Goal: Navigation & Orientation: Find specific page/section

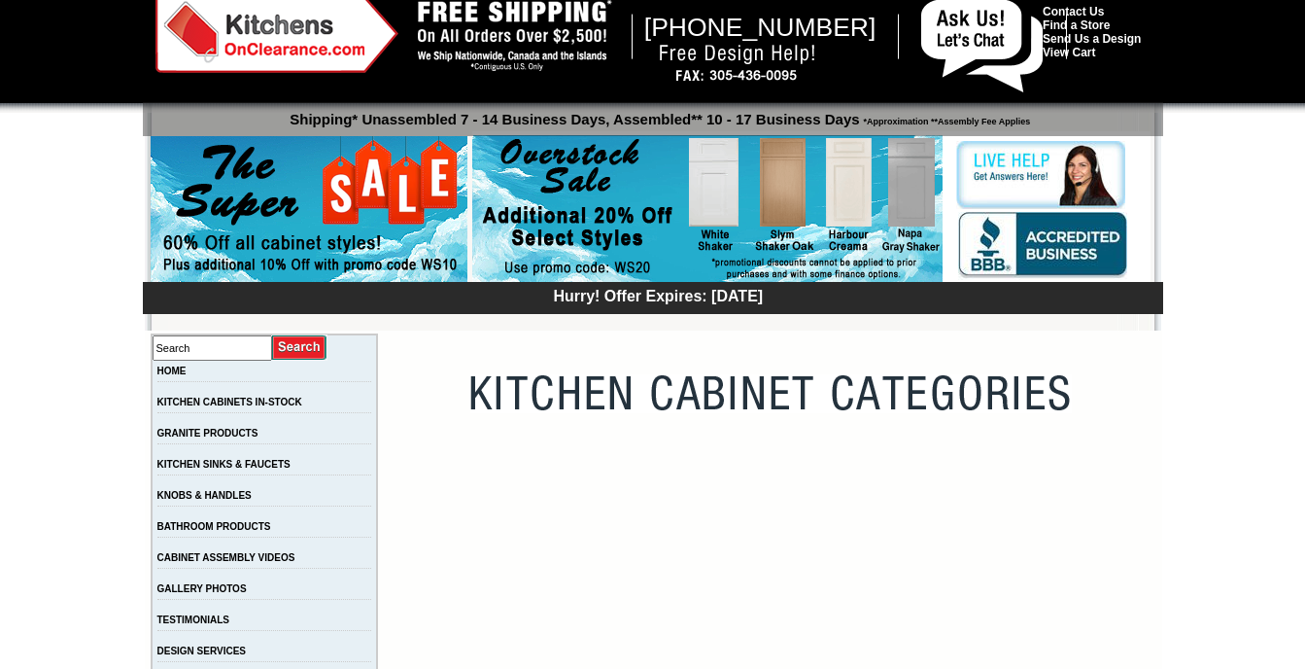
scroll to position [41, 0]
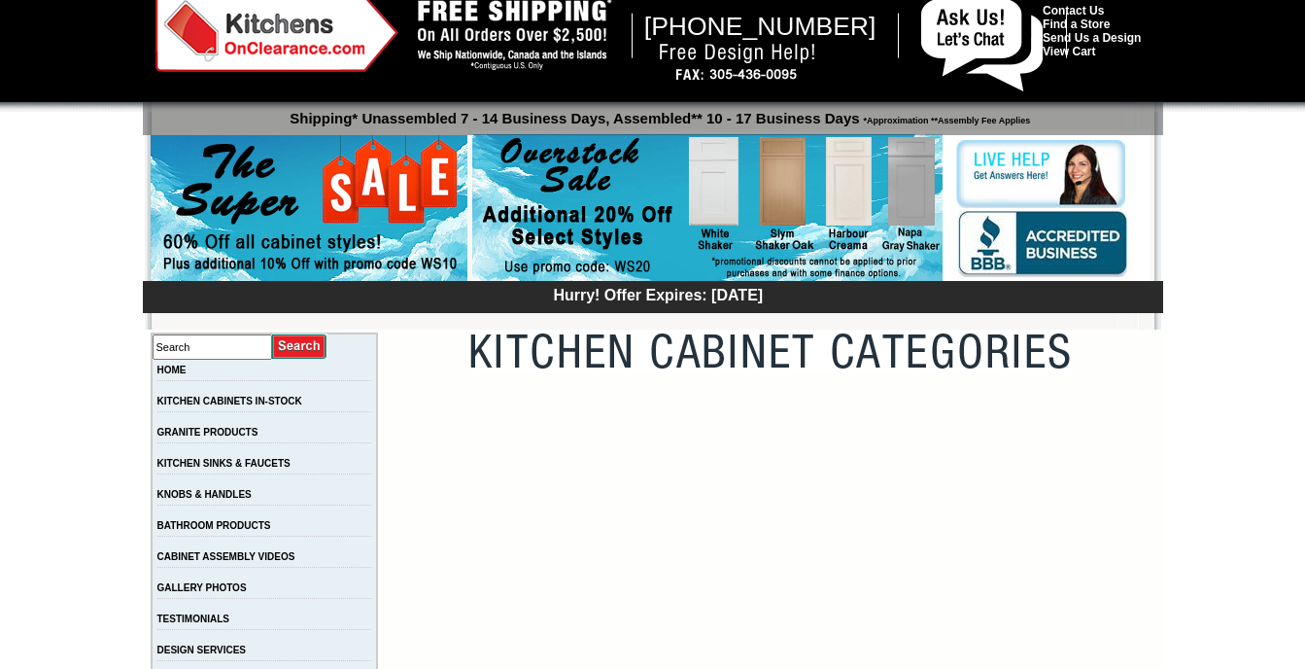
click at [292, 366] on td "HOME" at bounding box center [265, 375] width 226 height 31
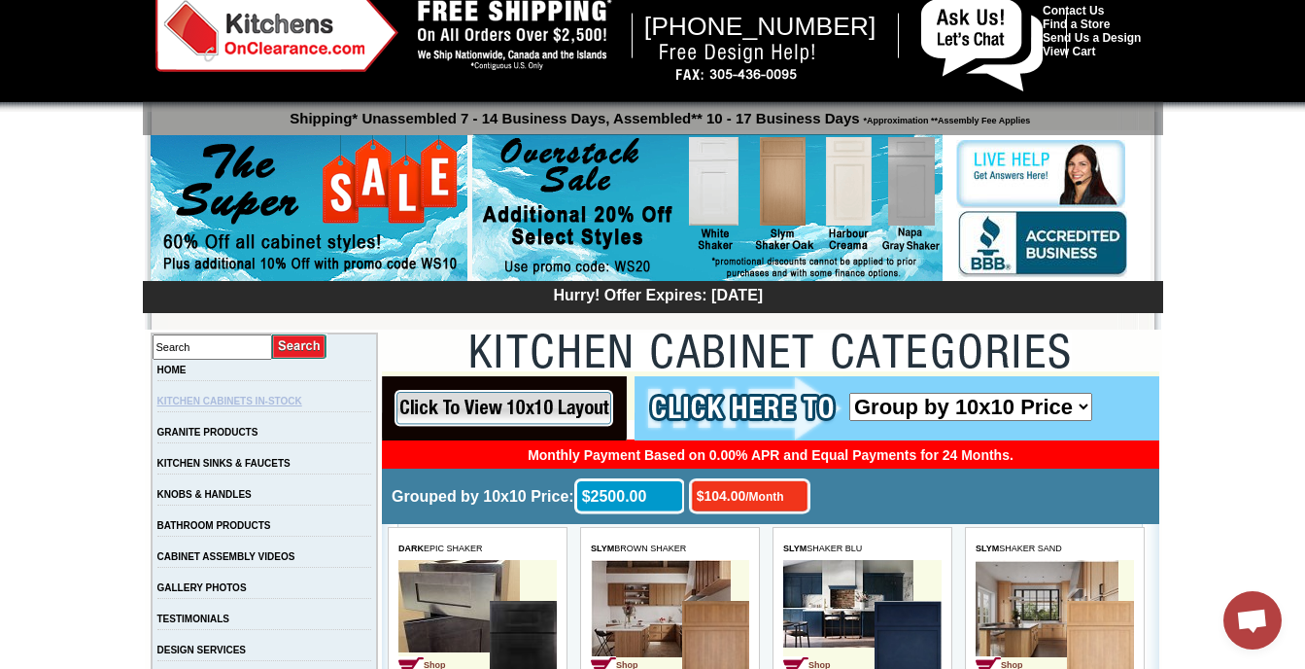
click at [280, 402] on link "KITCHEN CABINETS IN-STOCK" at bounding box center [229, 401] width 145 height 11
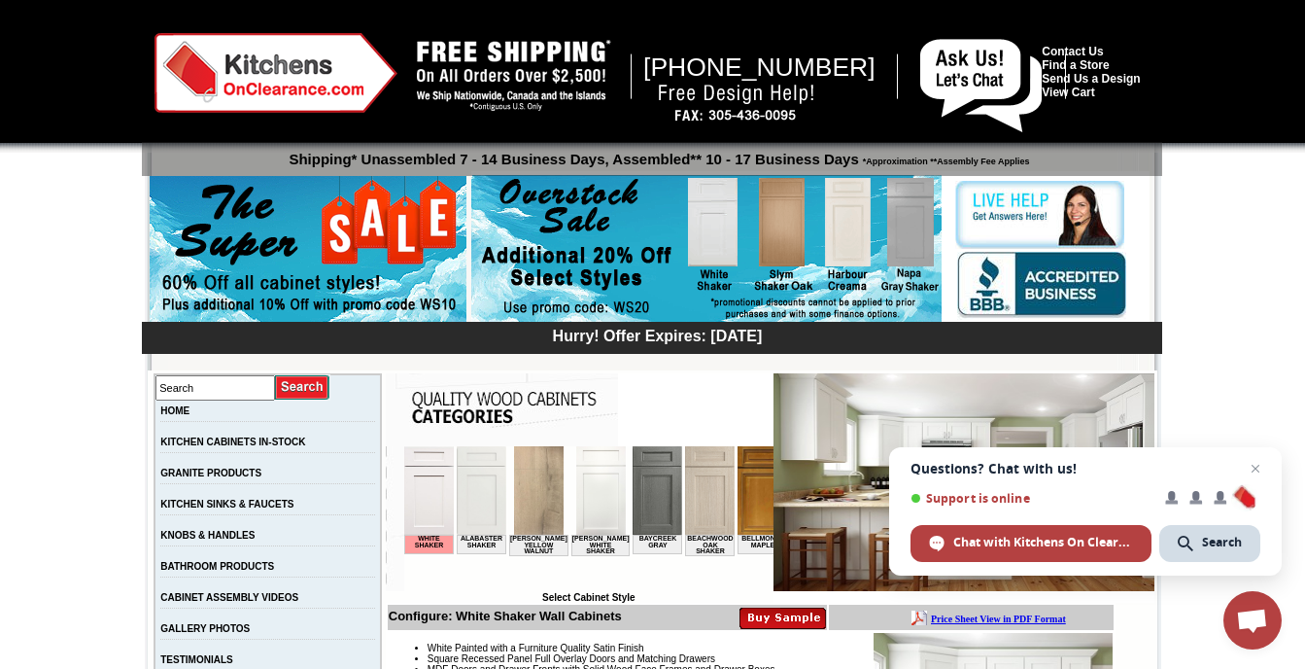
click at [632, 486] on img at bounding box center [657, 490] width 50 height 88
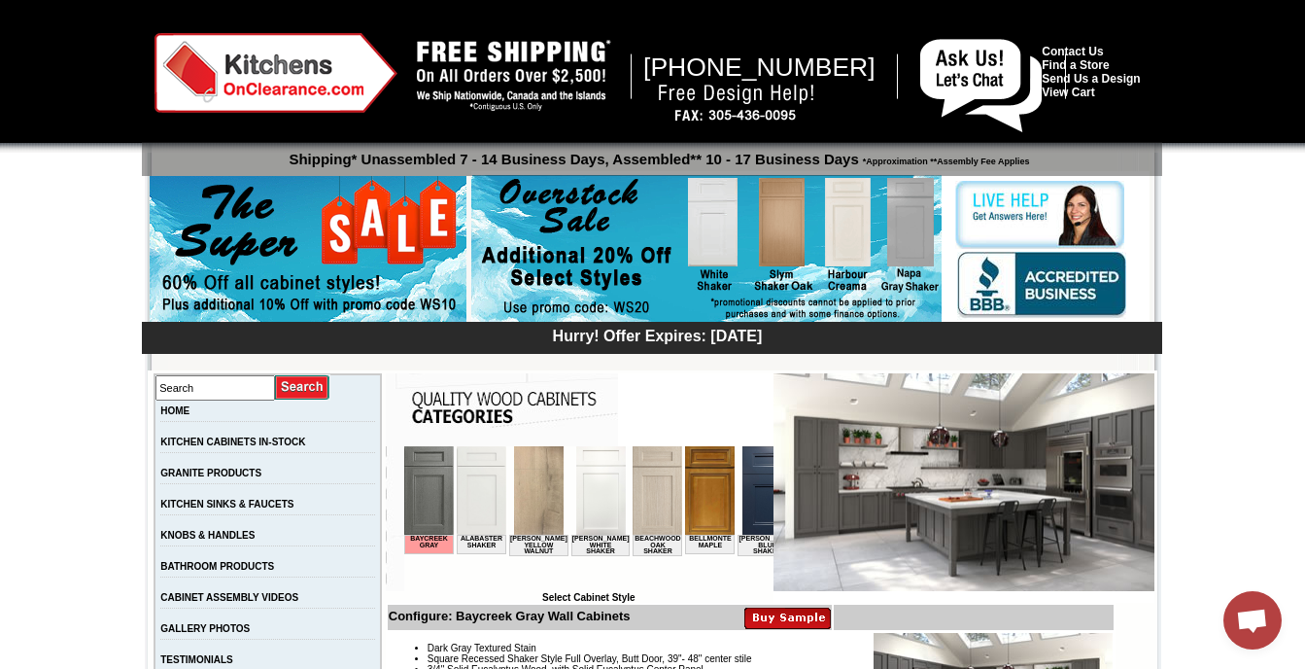
click at [862, 537] on img at bounding box center [964, 482] width 381 height 218
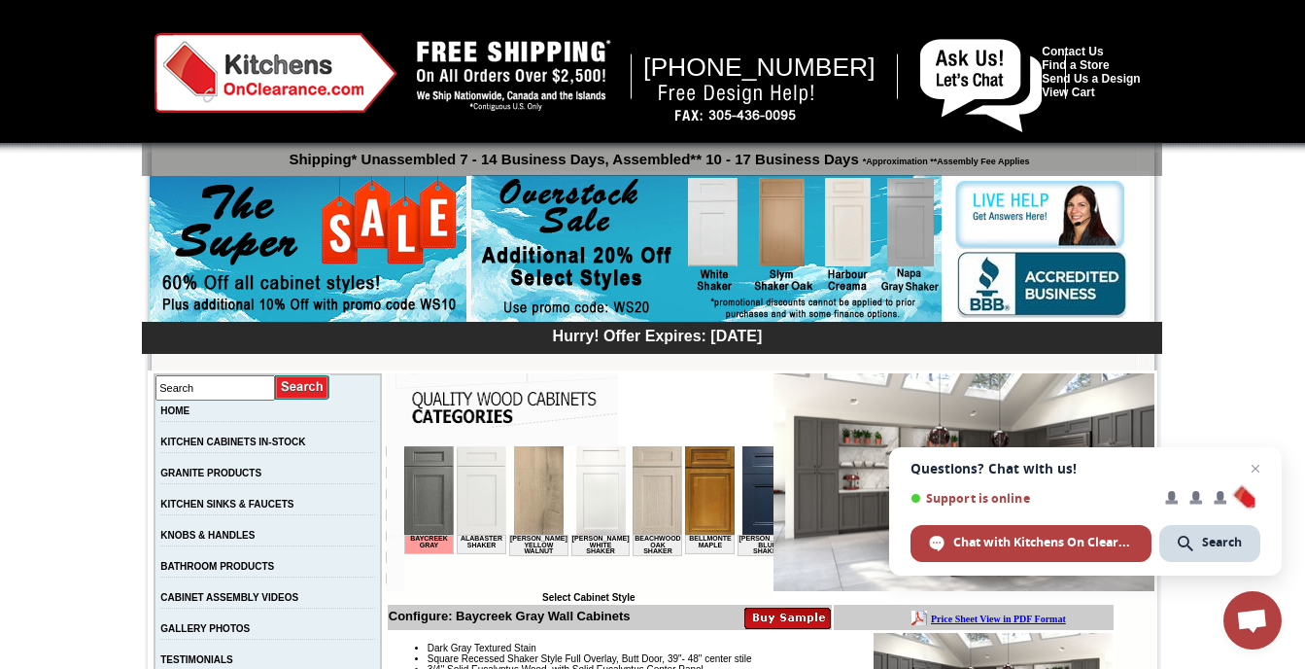
scroll to position [585, 0]
